Goal: Book appointment/travel/reservation

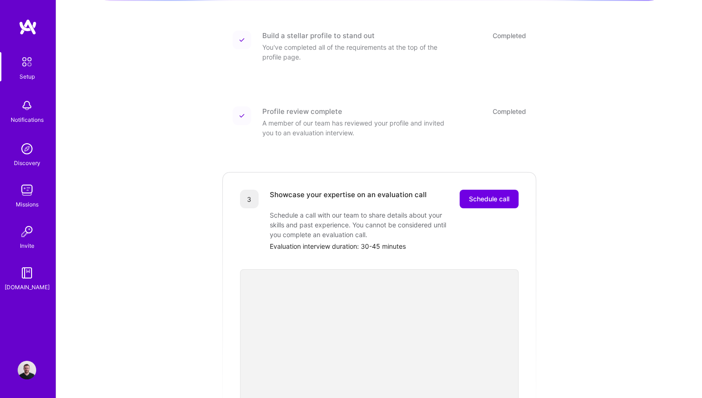
scroll to position [132, 0]
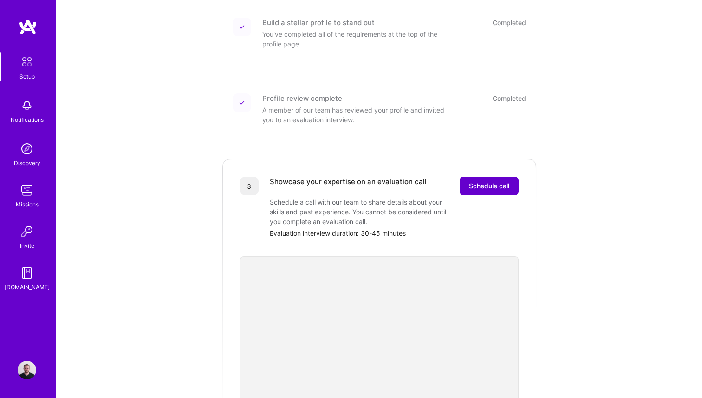
click at [494, 181] on span "Schedule call" at bounding box center [489, 185] width 40 height 9
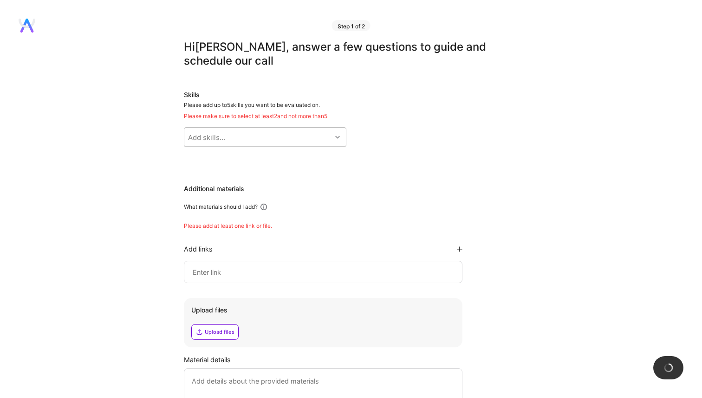
click at [231, 141] on div "Add skills..." at bounding box center [257, 137] width 147 height 19
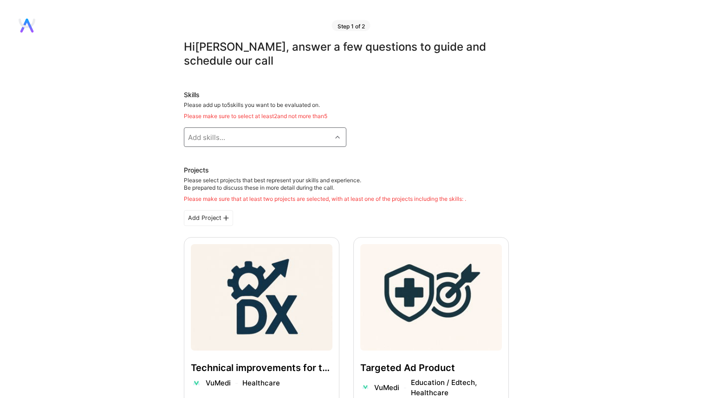
click at [231, 141] on div "Add skills..." at bounding box center [257, 137] width 147 height 19
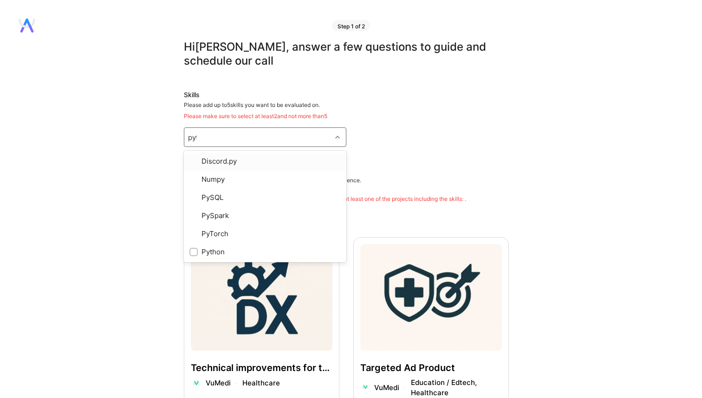
type input "python"
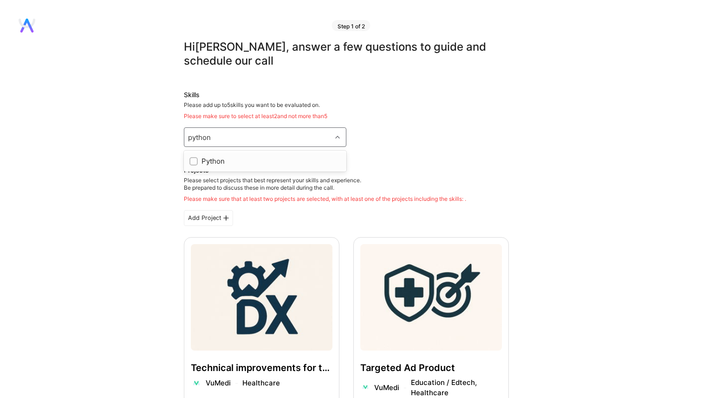
click at [224, 160] on div "Python" at bounding box center [265, 161] width 151 height 10
checkbox input "true"
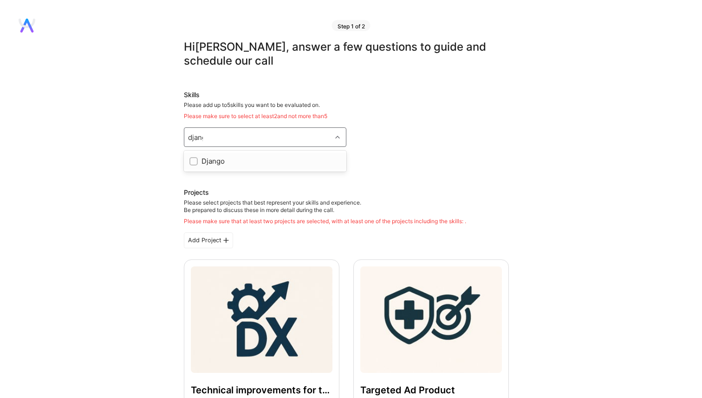
type input "django"
click at [229, 171] on div "Django" at bounding box center [265, 161] width 163 height 21
click at [238, 163] on div "Django" at bounding box center [265, 161] width 151 height 10
checkbox input "true"
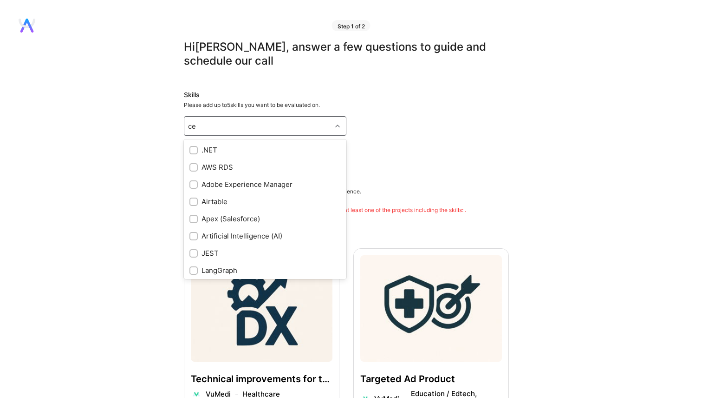
type input "c"
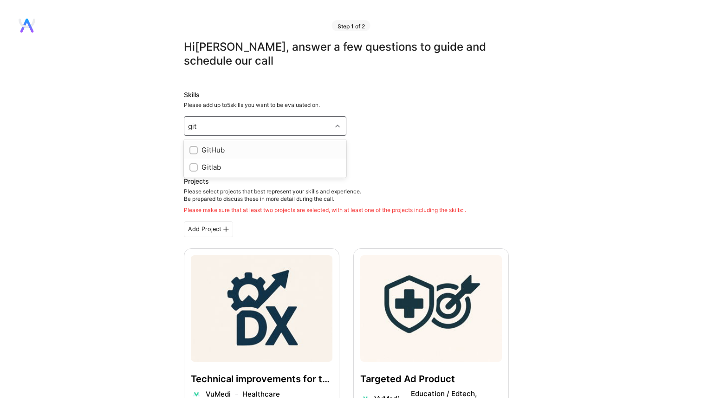
type input "git"
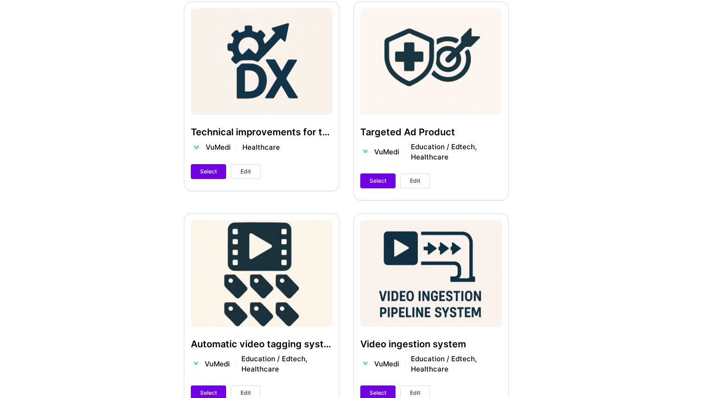
scroll to position [247, 0]
click at [204, 175] on button "Select" at bounding box center [208, 171] width 35 height 15
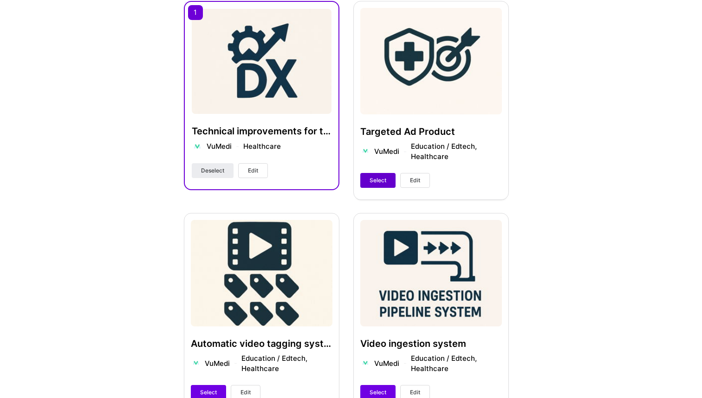
click at [381, 183] on span "Select" at bounding box center [378, 180] width 17 height 8
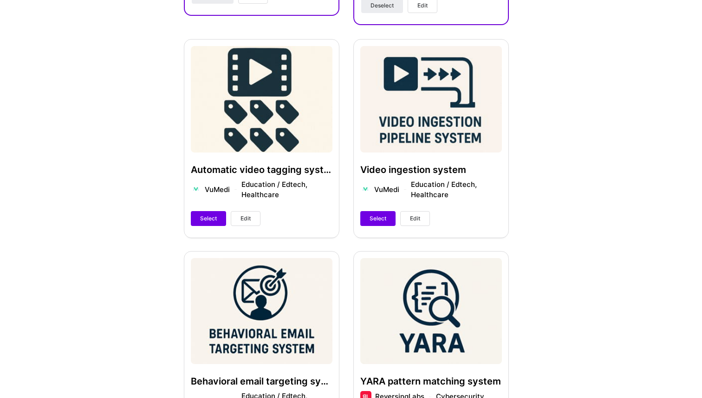
scroll to position [411, 0]
click at [209, 217] on span "Select" at bounding box center [208, 218] width 17 height 8
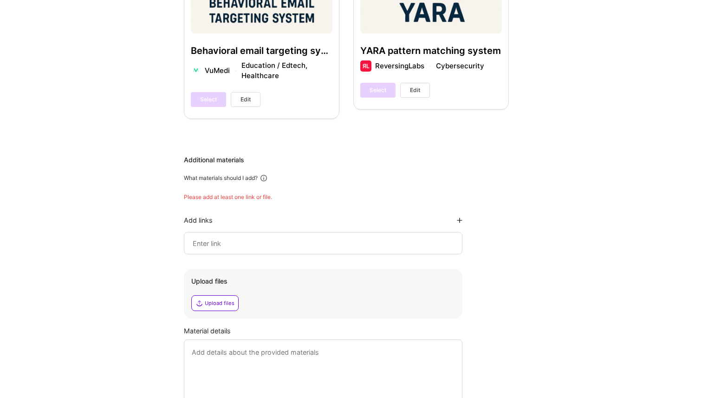
scroll to position [741, 0]
drag, startPoint x: 192, startPoint y: 179, endPoint x: 247, endPoint y: 179, distance: 55.3
click at [246, 179] on div "What materials should I add?" at bounding box center [221, 177] width 74 height 7
click at [247, 179] on div "What materials should I add?" at bounding box center [221, 177] width 74 height 7
click at [266, 245] on input at bounding box center [323, 242] width 263 height 11
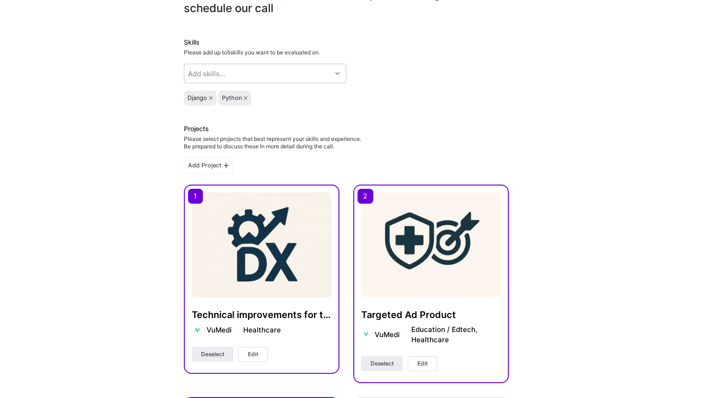
scroll to position [0, 0]
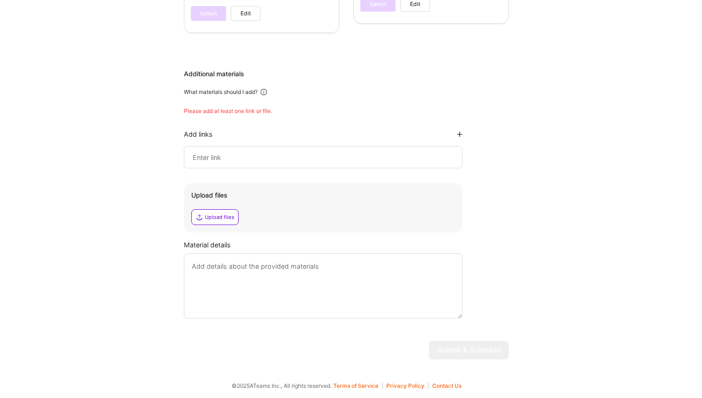
click at [233, 155] on input at bounding box center [323, 156] width 263 height 11
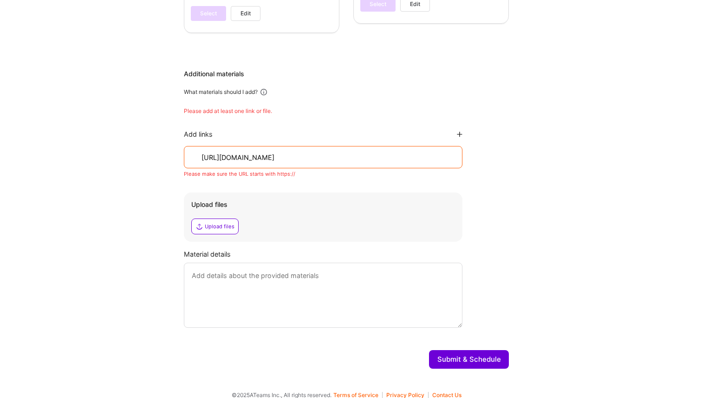
scroll to position [808, 0]
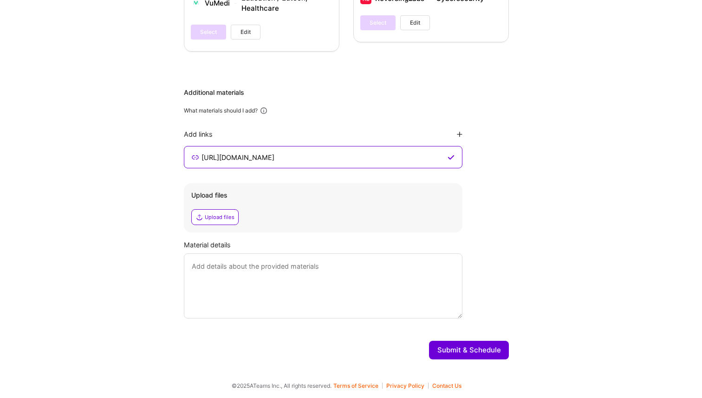
click at [350, 161] on input "https://www.vumedi.com" at bounding box center [323, 156] width 245 height 11
type input "https://www.vumedi.com"
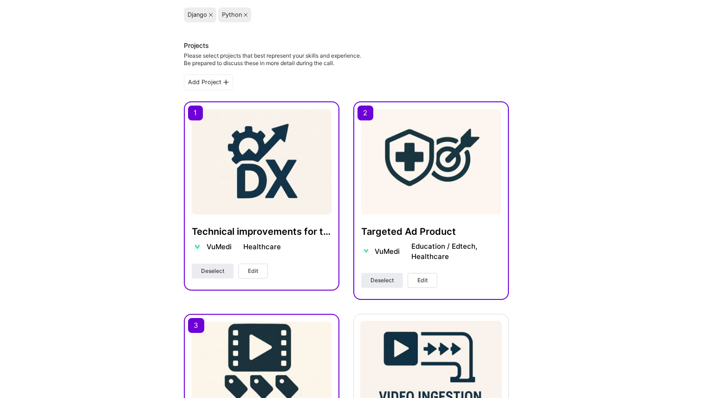
scroll to position [0, 0]
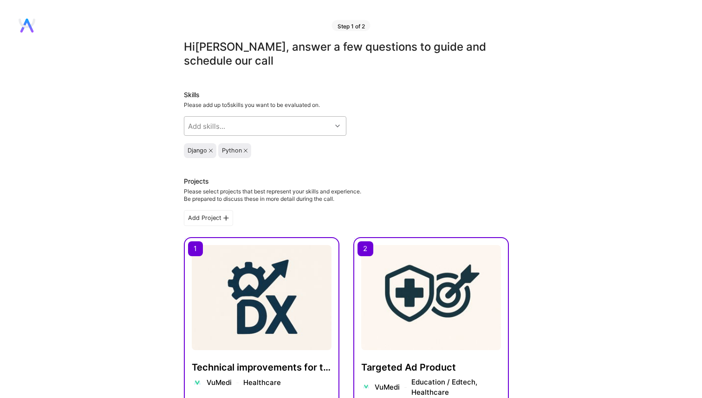
click at [223, 123] on div "Add skills..." at bounding box center [206, 126] width 37 height 10
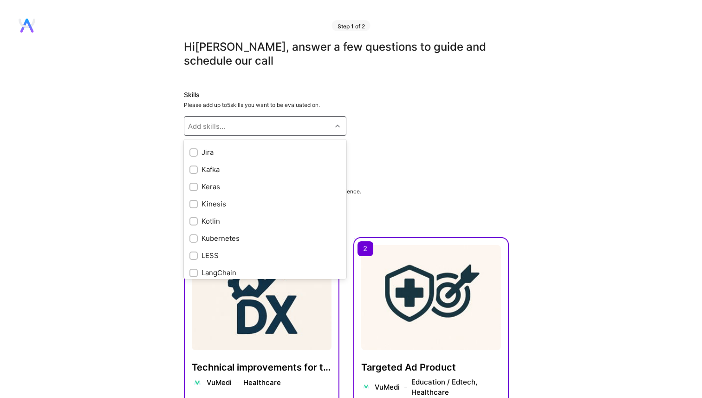
scroll to position [2801, 0]
click at [220, 130] on div "Add skills..." at bounding box center [206, 126] width 37 height 10
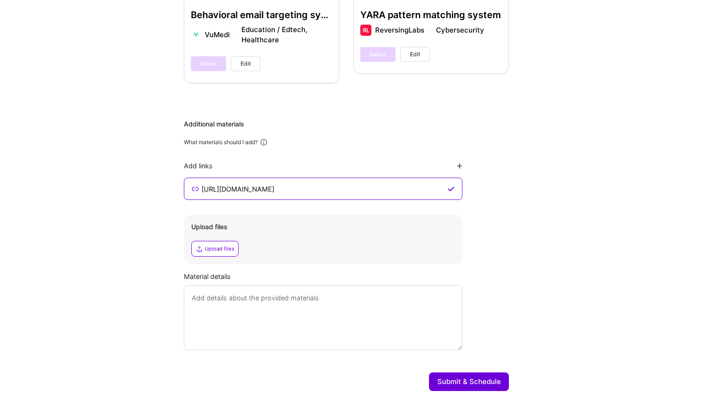
scroll to position [808, 0]
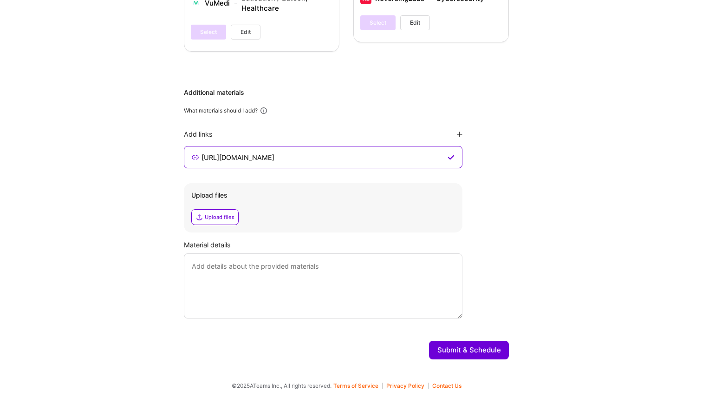
click at [449, 351] on button "Submit & Schedule" at bounding box center [469, 350] width 80 height 19
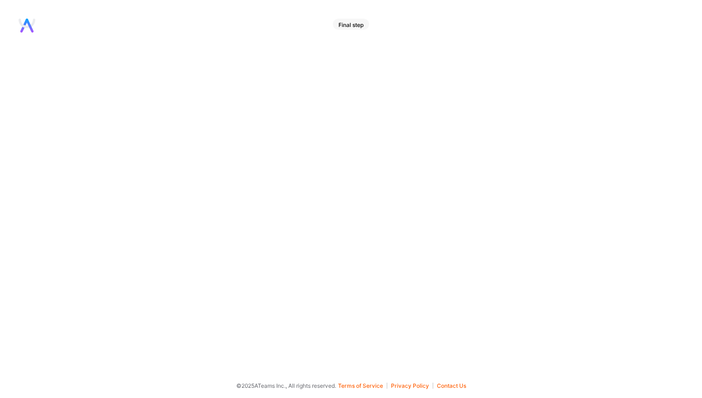
click at [351, 22] on div "Final step" at bounding box center [351, 24] width 36 height 11
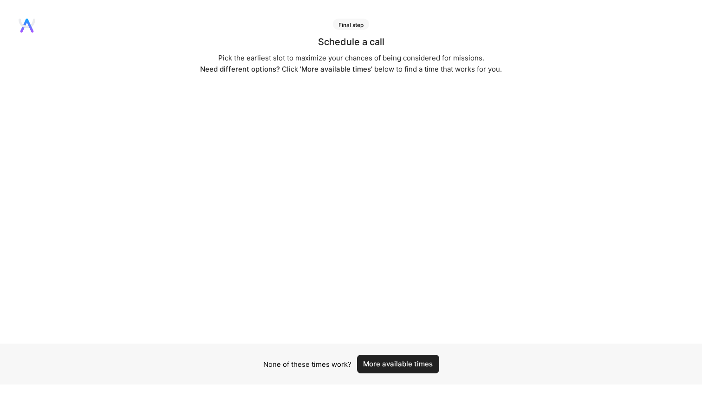
click at [401, 362] on button "More available times" at bounding box center [398, 363] width 82 height 19
click at [394, 355] on button "More available times" at bounding box center [398, 363] width 82 height 19
click at [380, 373] on button "More available times" at bounding box center [398, 369] width 82 height 19
click at [383, 376] on button "More available times" at bounding box center [398, 369] width 82 height 19
click at [418, 356] on button "More available times" at bounding box center [398, 363] width 82 height 19
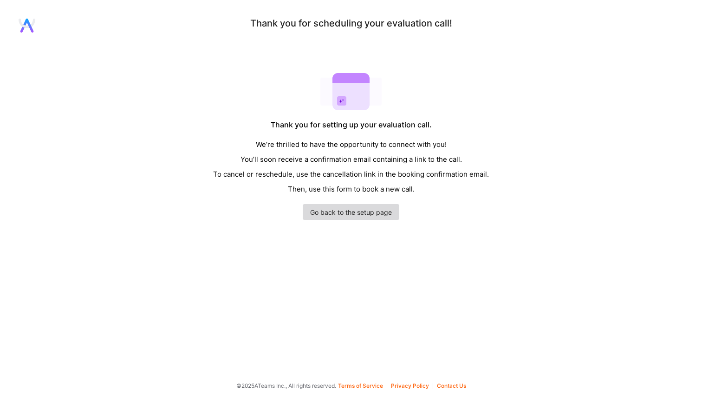
click at [359, 214] on link "Go back to the setup page" at bounding box center [351, 212] width 97 height 16
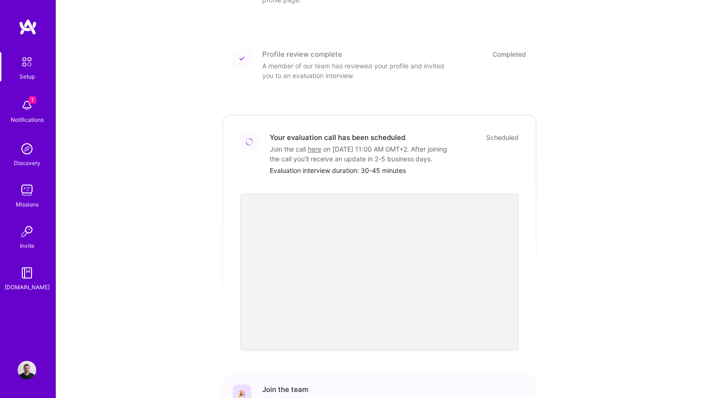
scroll to position [179, 0]
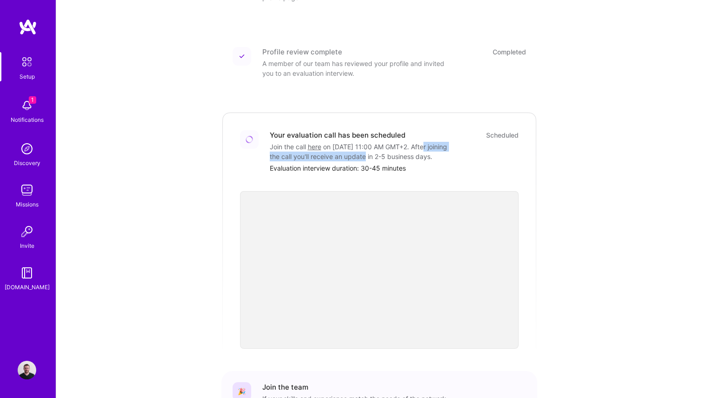
drag, startPoint x: 282, startPoint y: 146, endPoint x: 406, endPoint y: 146, distance: 124.5
click at [405, 146] on div "Join the call here on [DATE] 11:00 AM GMT+2 . After joining the call you'll rec…" at bounding box center [363, 152] width 186 height 20
drag, startPoint x: 427, startPoint y: 146, endPoint x: 278, endPoint y: 146, distance: 148.7
click at [281, 146] on div "Join the call here on [DATE] 11:00 AM GMT+2 . After joining the call you'll rec…" at bounding box center [363, 152] width 186 height 20
click at [278, 147] on div "Join the call here on [DATE] 11:00 AM GMT+2 . After joining the call you'll rec…" at bounding box center [363, 152] width 186 height 20
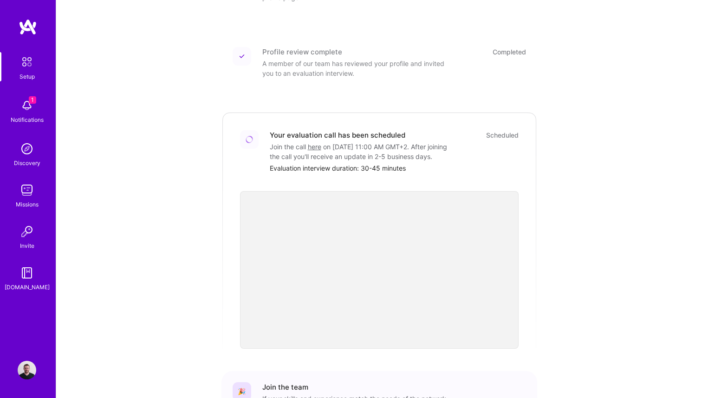
scroll to position [266, 0]
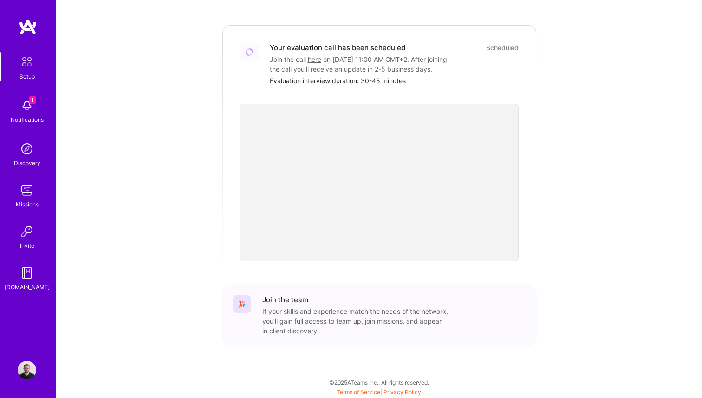
click at [32, 113] on img at bounding box center [27, 105] width 19 height 19
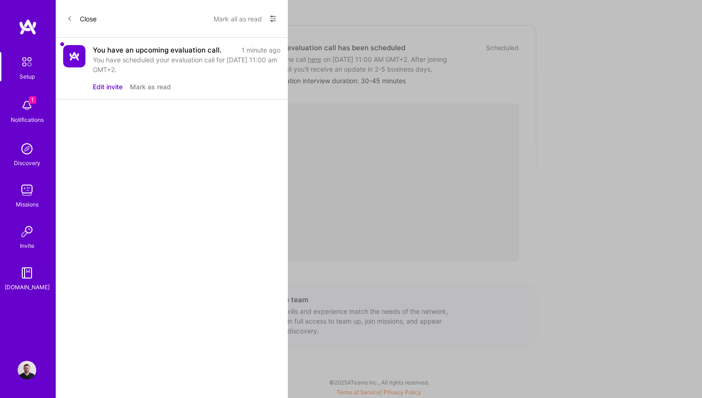
click at [153, 53] on div "You have an upcoming evaluation call." at bounding box center [157, 50] width 129 height 10
